Goal: Task Accomplishment & Management: Use online tool/utility

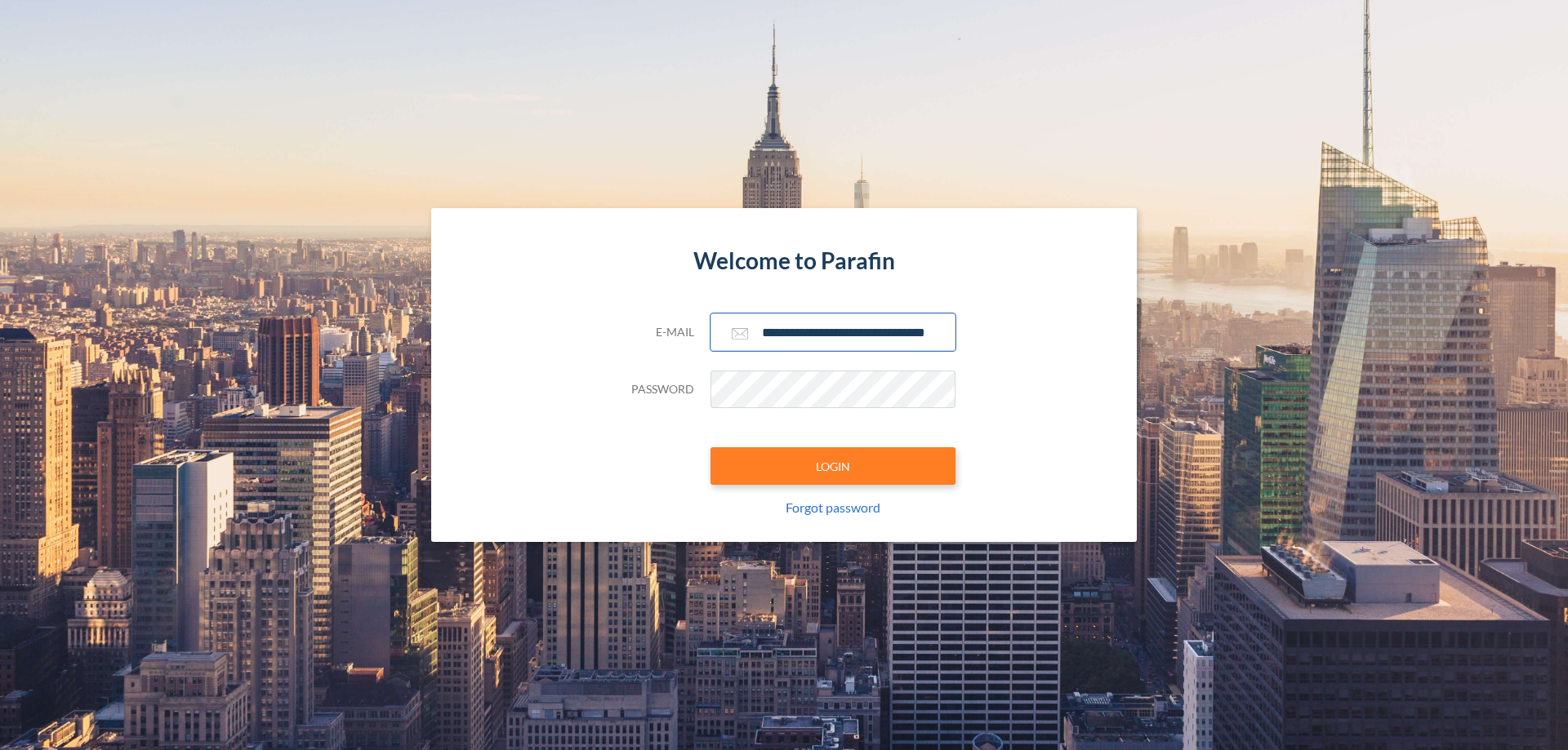
type input "**********"
click at [833, 466] on button "LOGIN" at bounding box center [832, 466] width 245 height 38
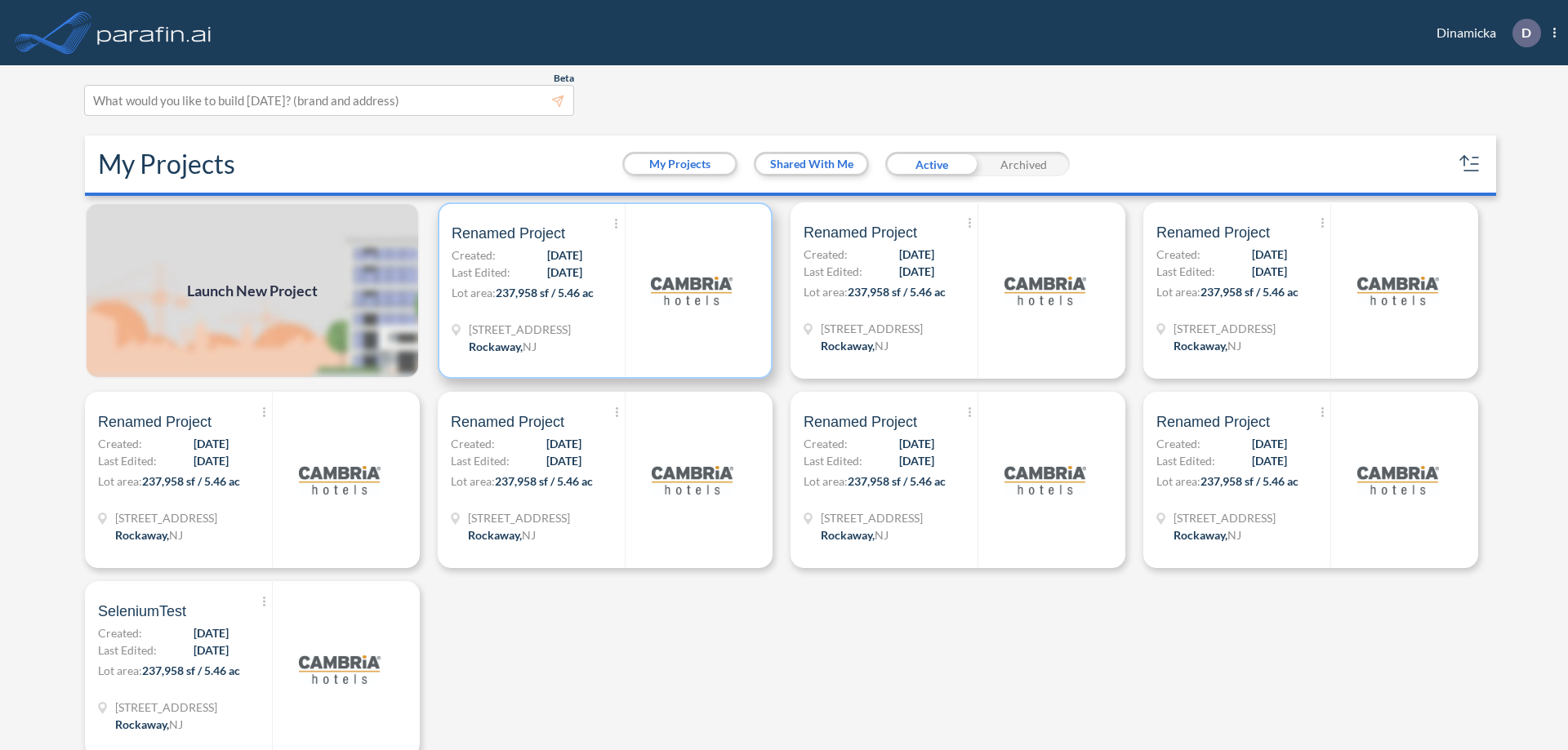
scroll to position [4, 0]
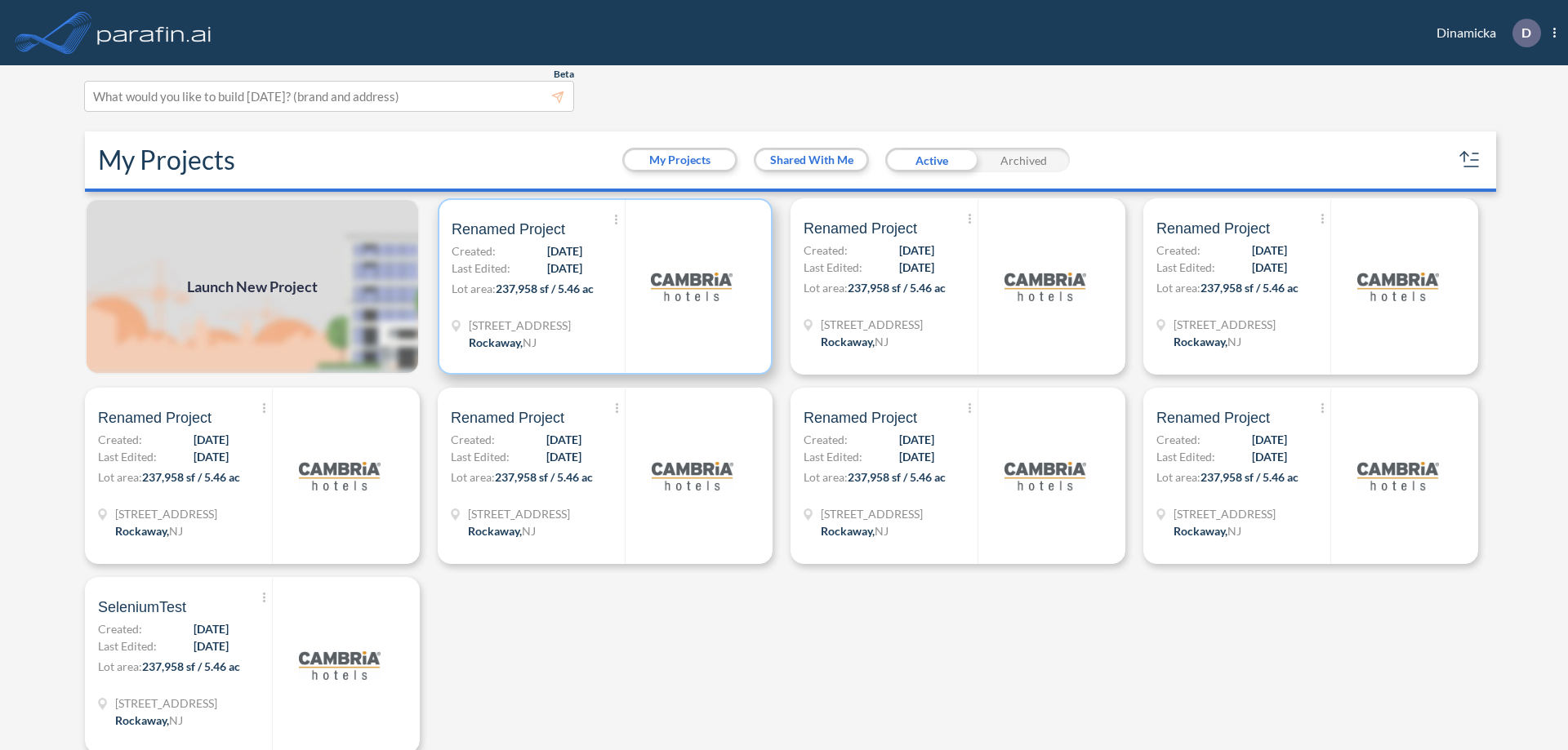
click at [602, 286] on p "Lot area: 237,958 sf / 5.46 ac" at bounding box center [538, 291] width 173 height 24
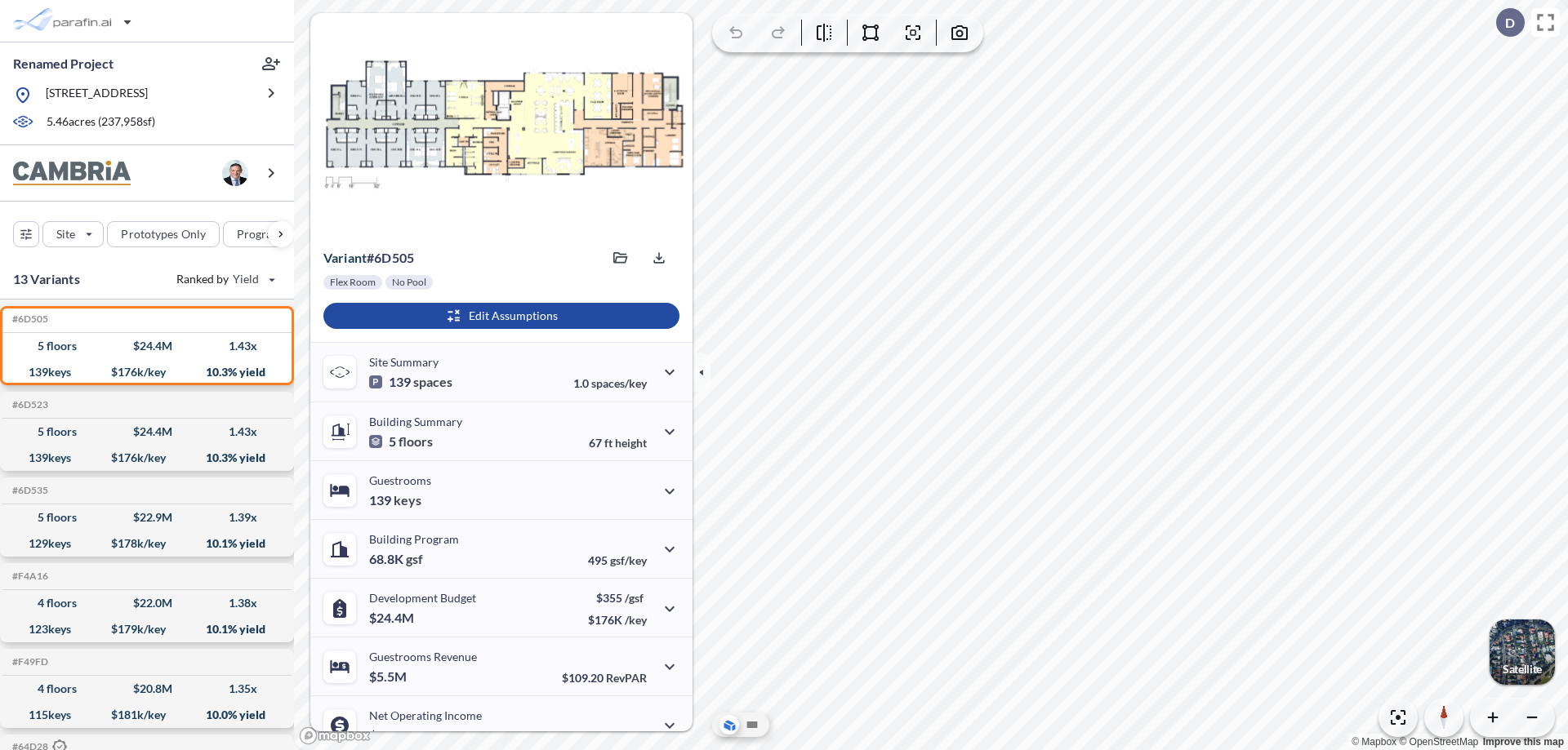
scroll to position [82, 0]
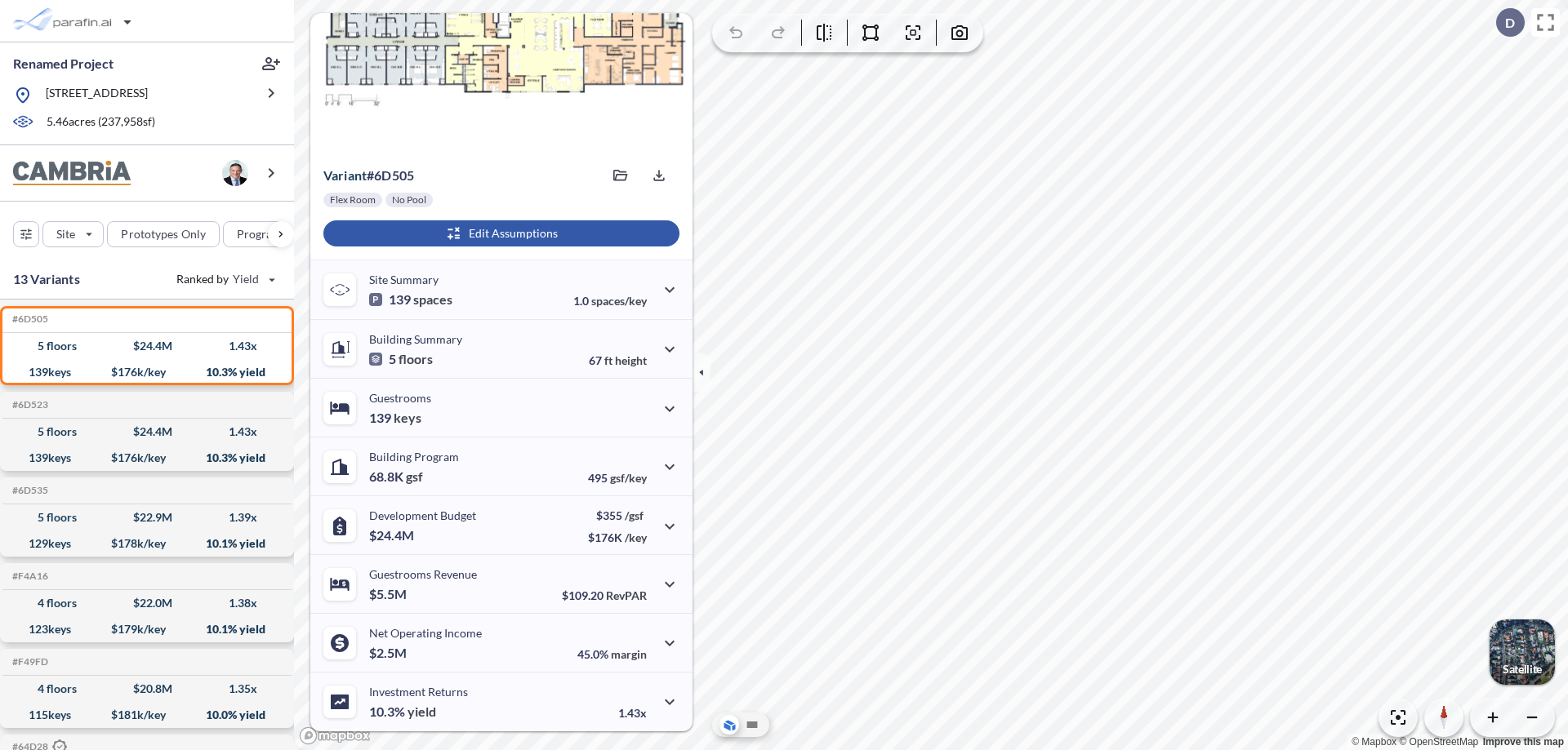
click at [499, 233] on div "button" at bounding box center [502, 234] width 356 height 26
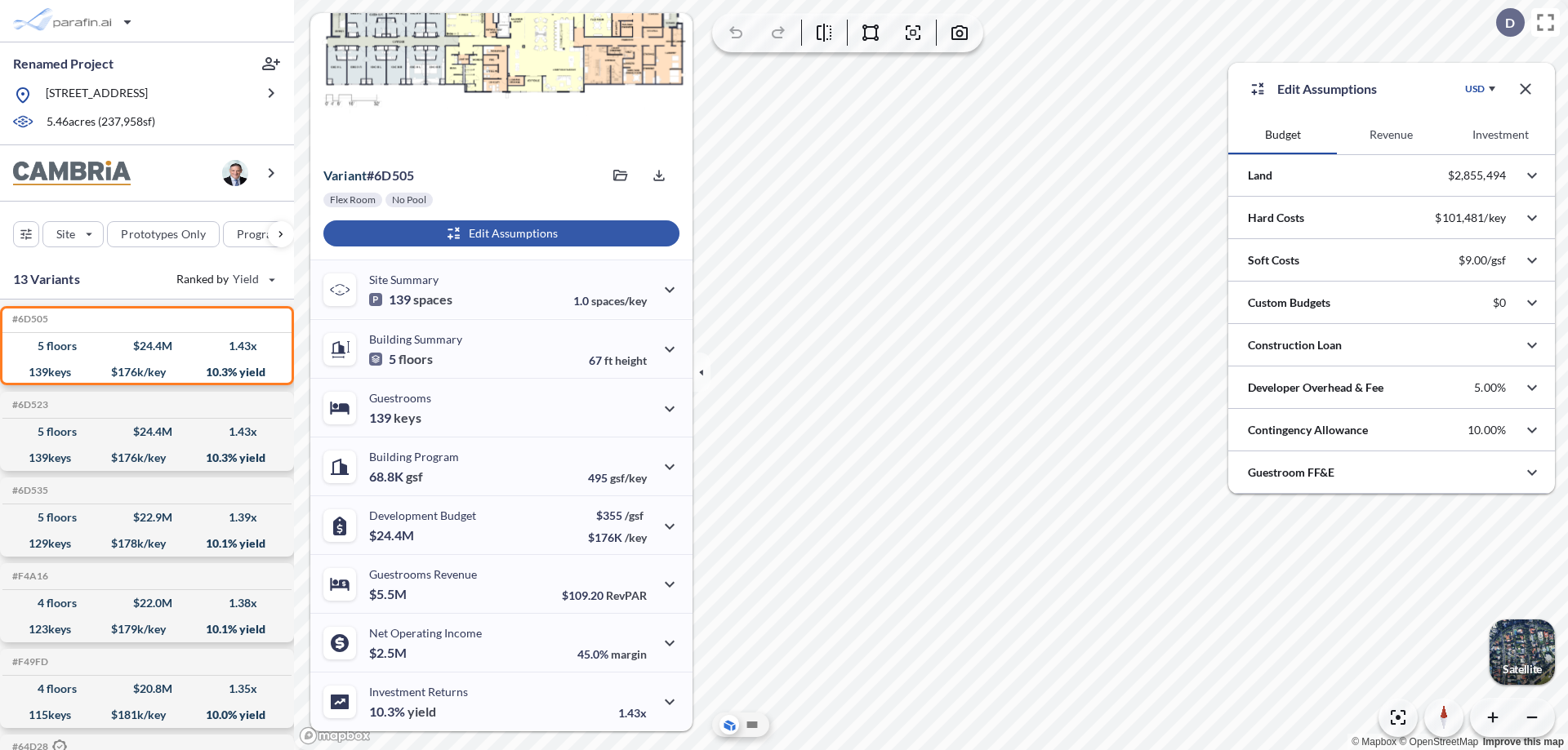
click at [1391, 135] on button "Revenue" at bounding box center [1391, 135] width 108 height 39
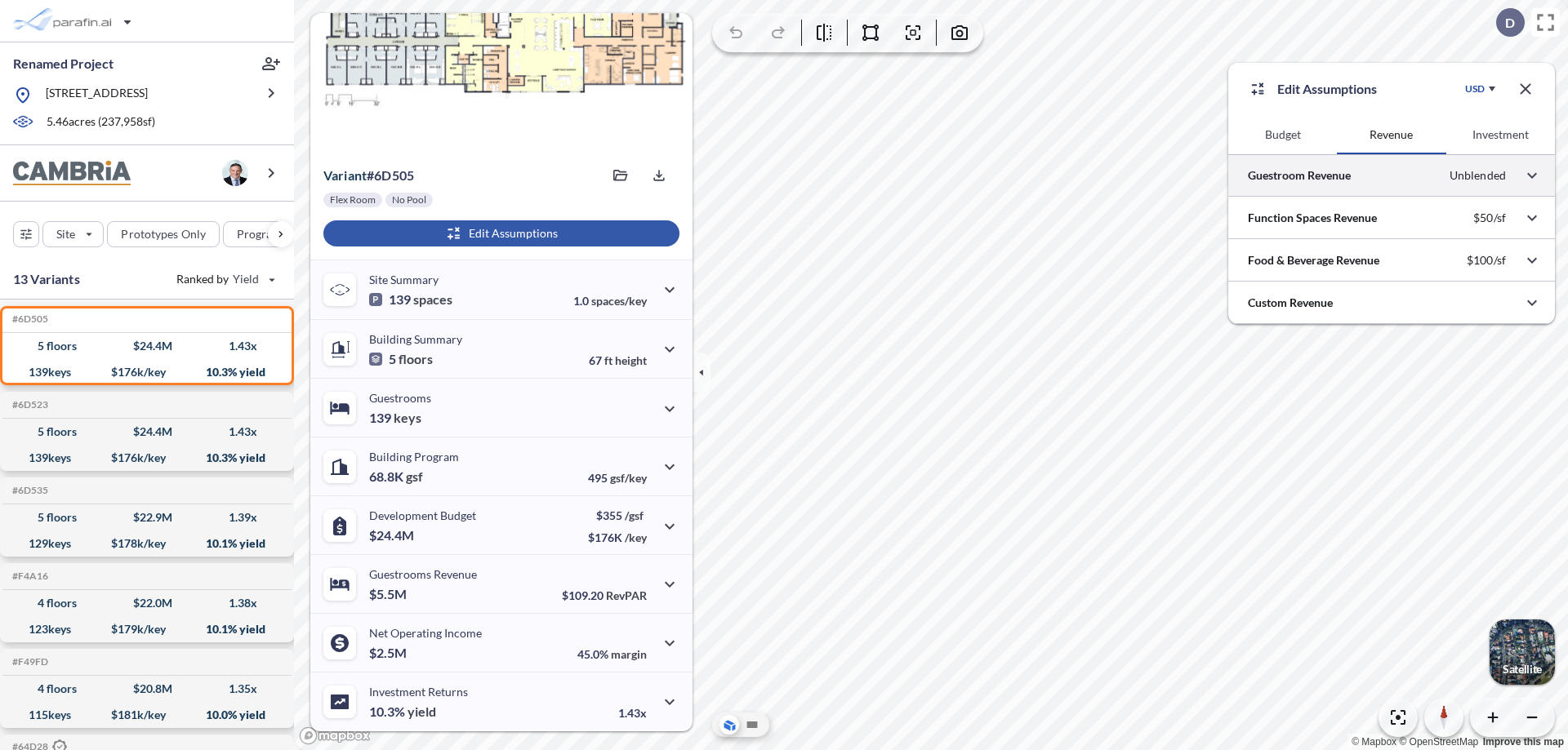
click at [1391, 176] on div at bounding box center [1391, 175] width 327 height 42
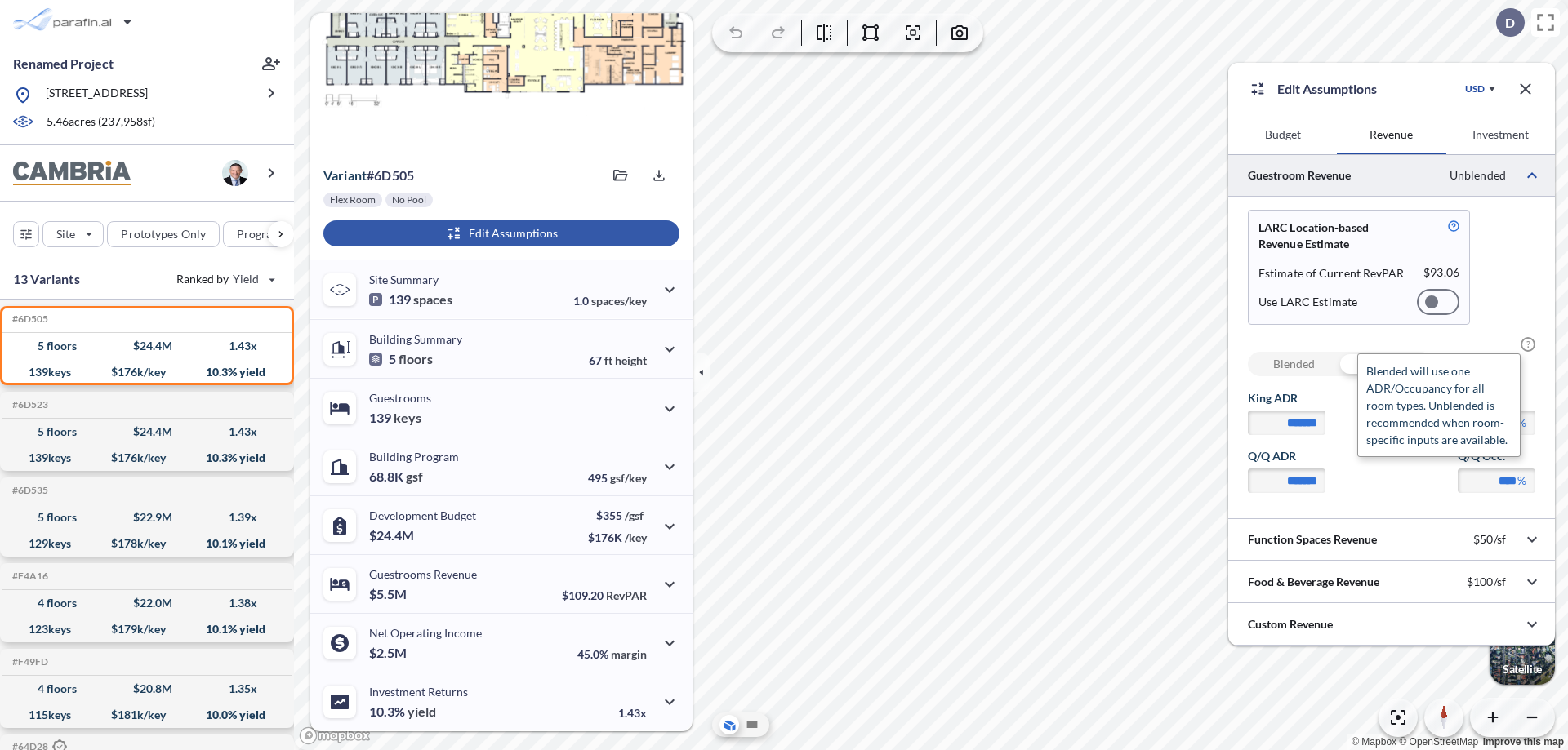
click at [1528, 345] on span "?" at bounding box center [1528, 345] width 15 height 15
